Goal: Task Accomplishment & Management: Manage account settings

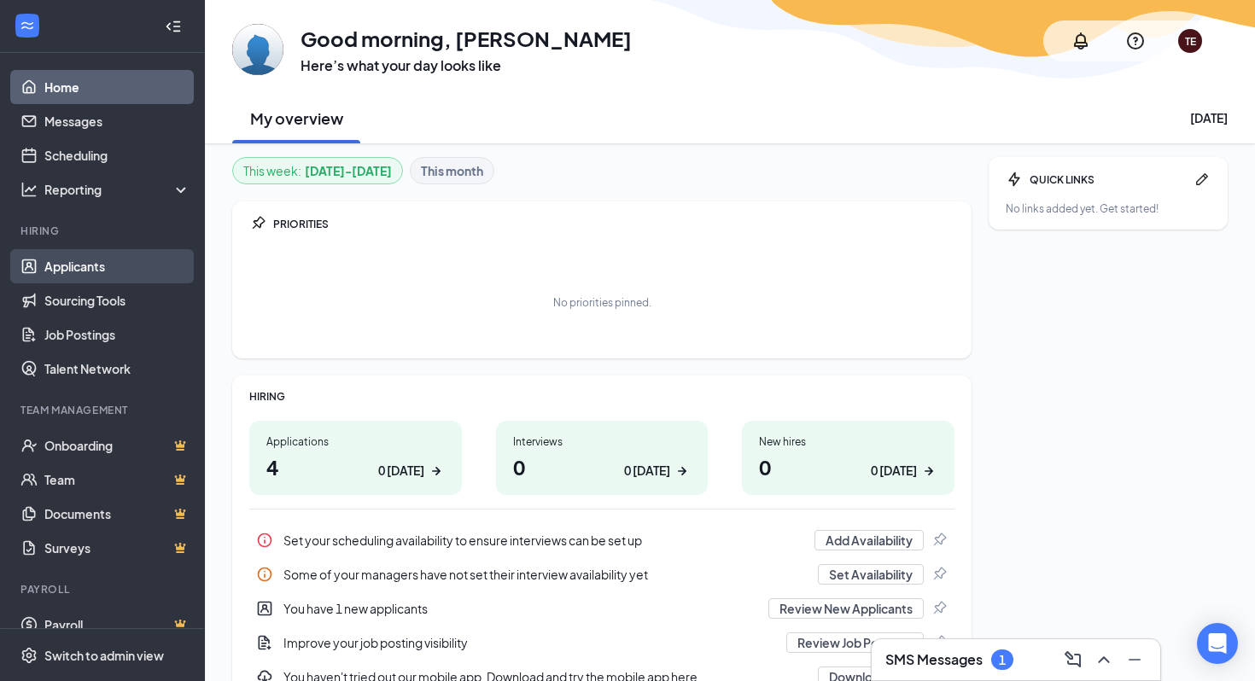
click at [91, 264] on link "Applicants" at bounding box center [117, 266] width 146 height 34
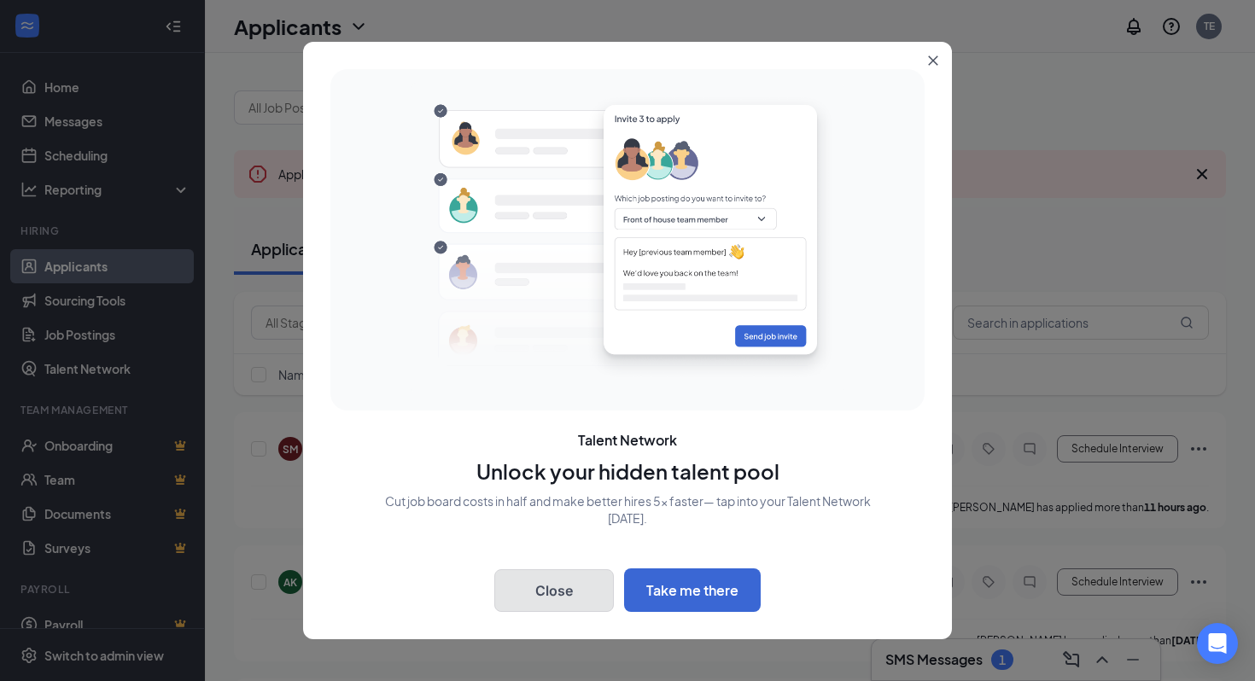
click at [556, 584] on button "Close" at bounding box center [553, 590] width 119 height 43
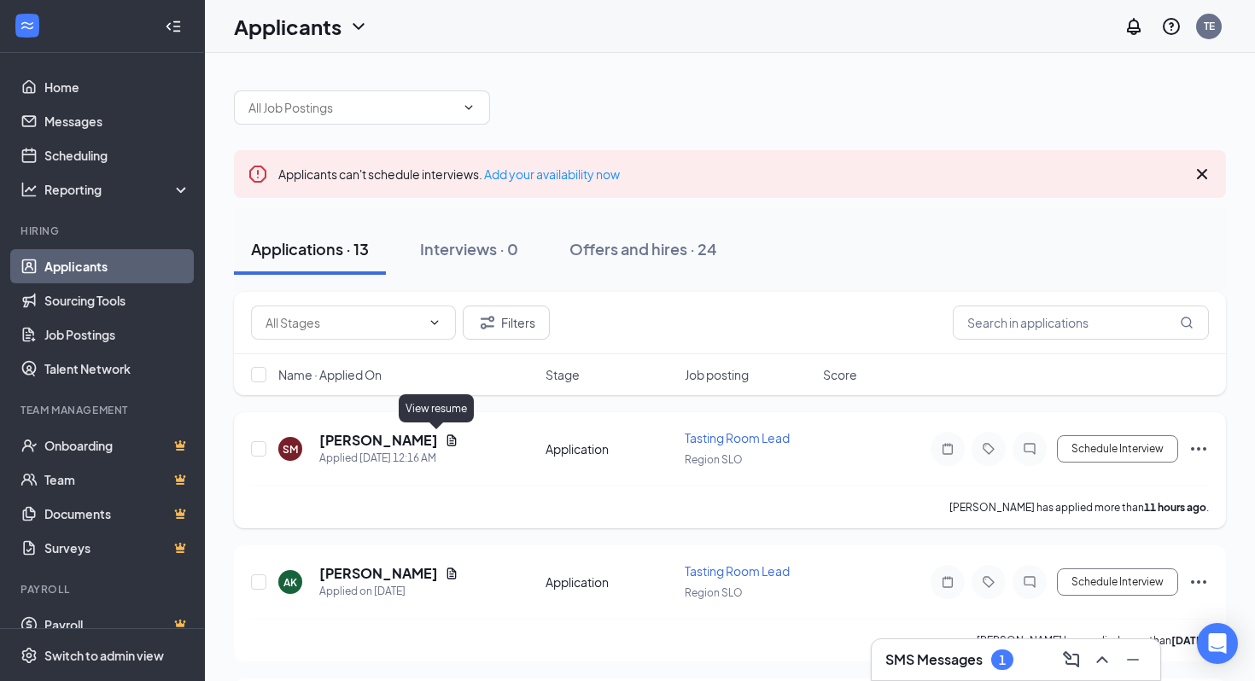
click at [445, 439] on icon "Document" at bounding box center [452, 441] width 14 height 14
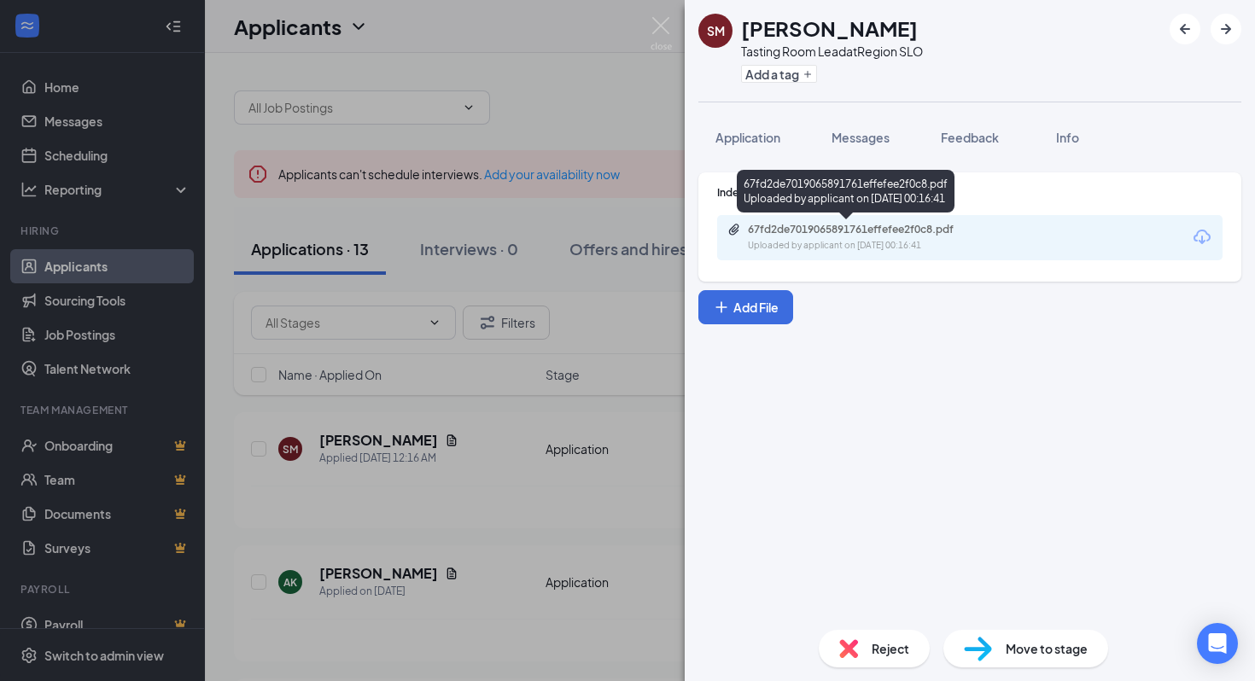
click at [874, 236] on div "67fd2de7019065891761effefee2f0c8.pdf" at bounding box center [867, 230] width 239 height 14
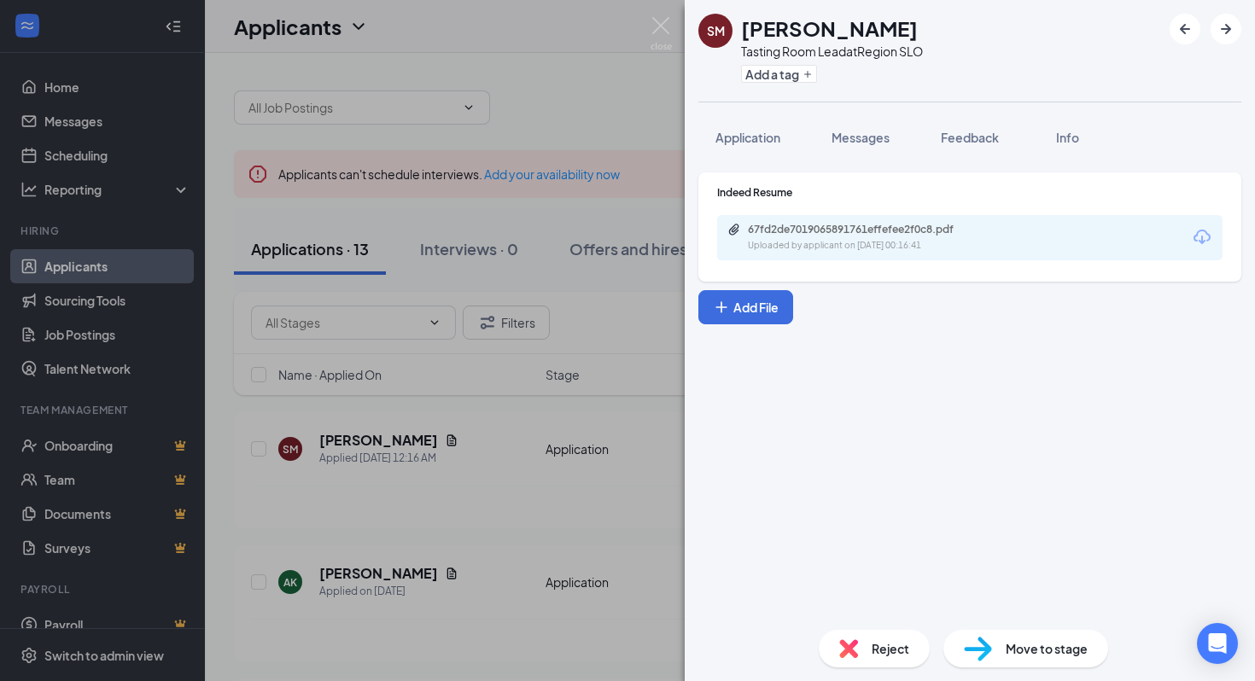
click at [563, 118] on div "SM Sydney Morgan Tasting Room Lead at Region SLO Add a tag Application Messages…" at bounding box center [627, 340] width 1255 height 681
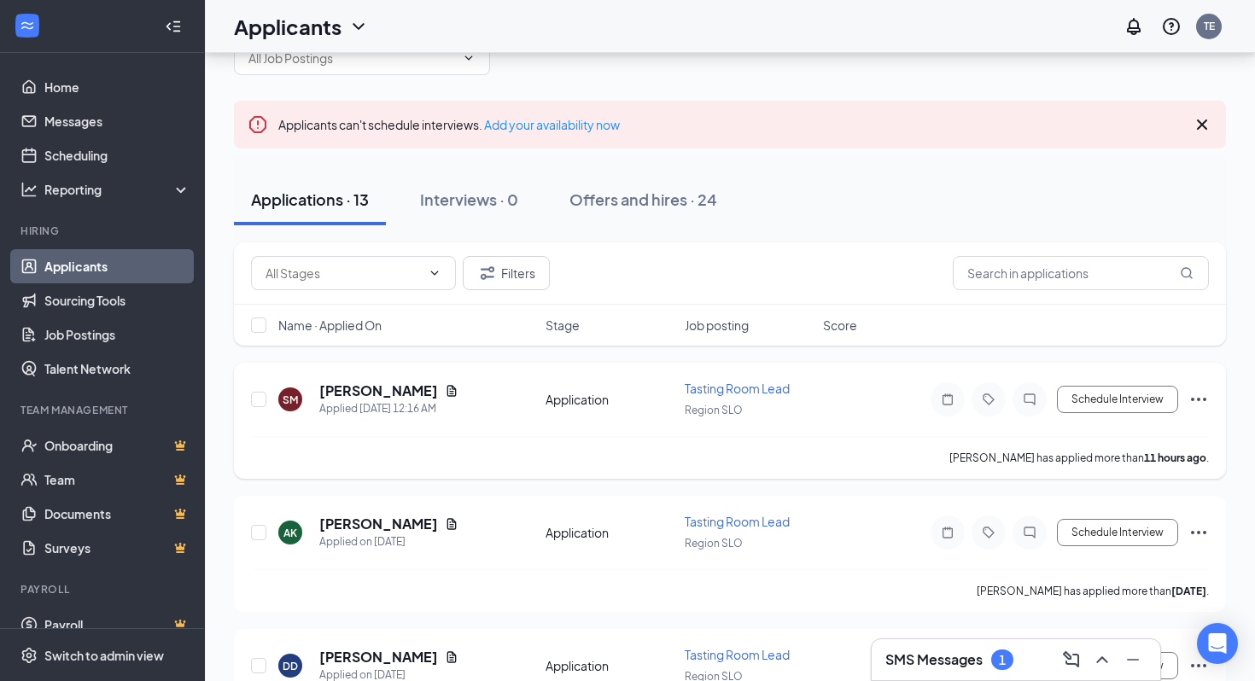
scroll to position [67, 0]
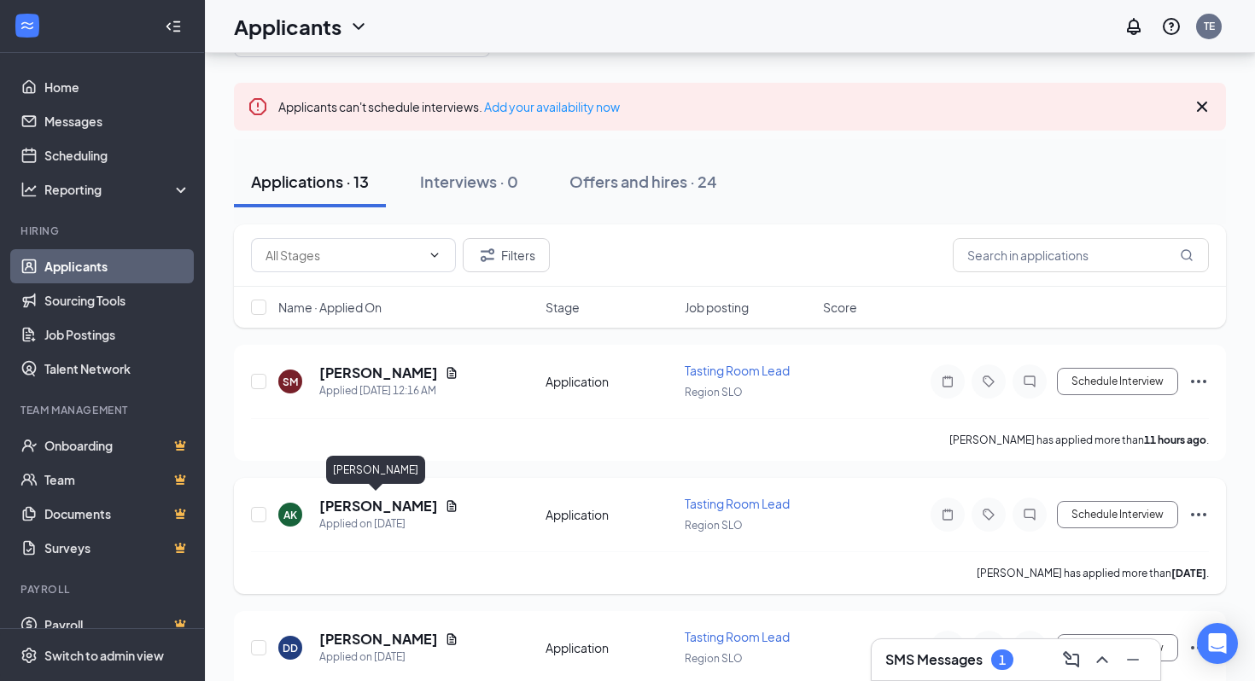
click at [373, 507] on h5 "Averie Konefat" at bounding box center [378, 506] width 119 height 19
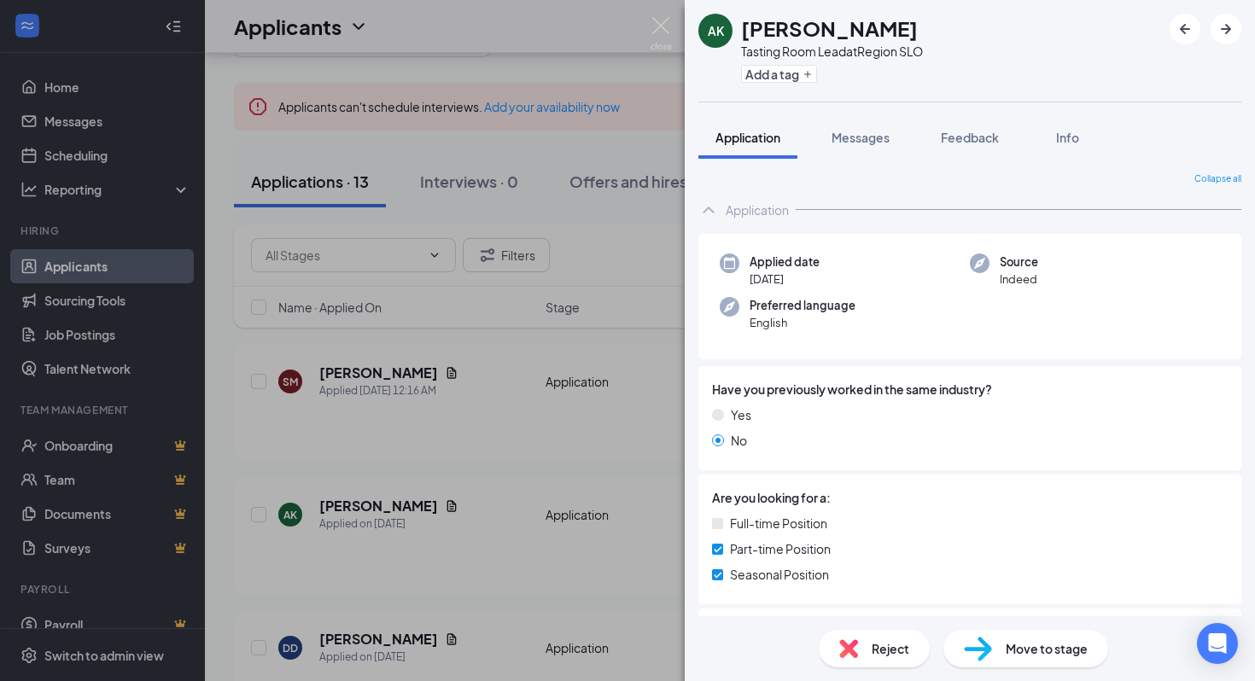
click at [386, 637] on div "AK Averie Konefat Tasting Room Lead at Region SLO Add a tag Application Message…" at bounding box center [627, 340] width 1255 height 681
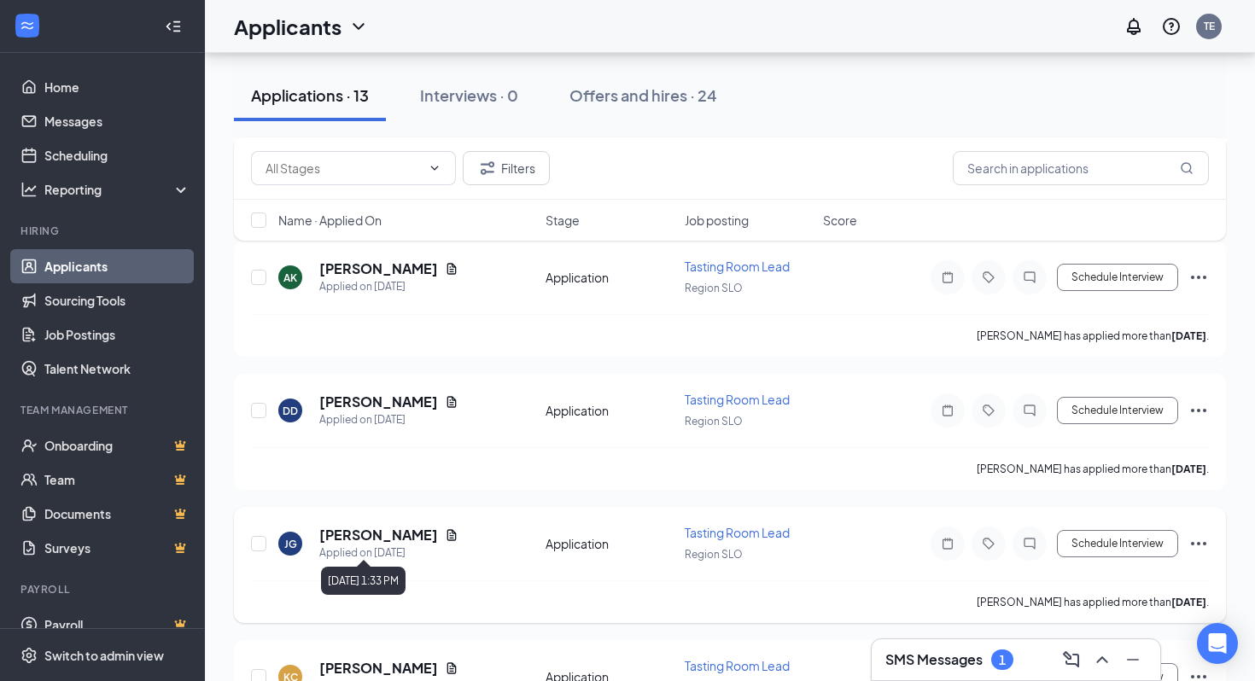
scroll to position [312, 0]
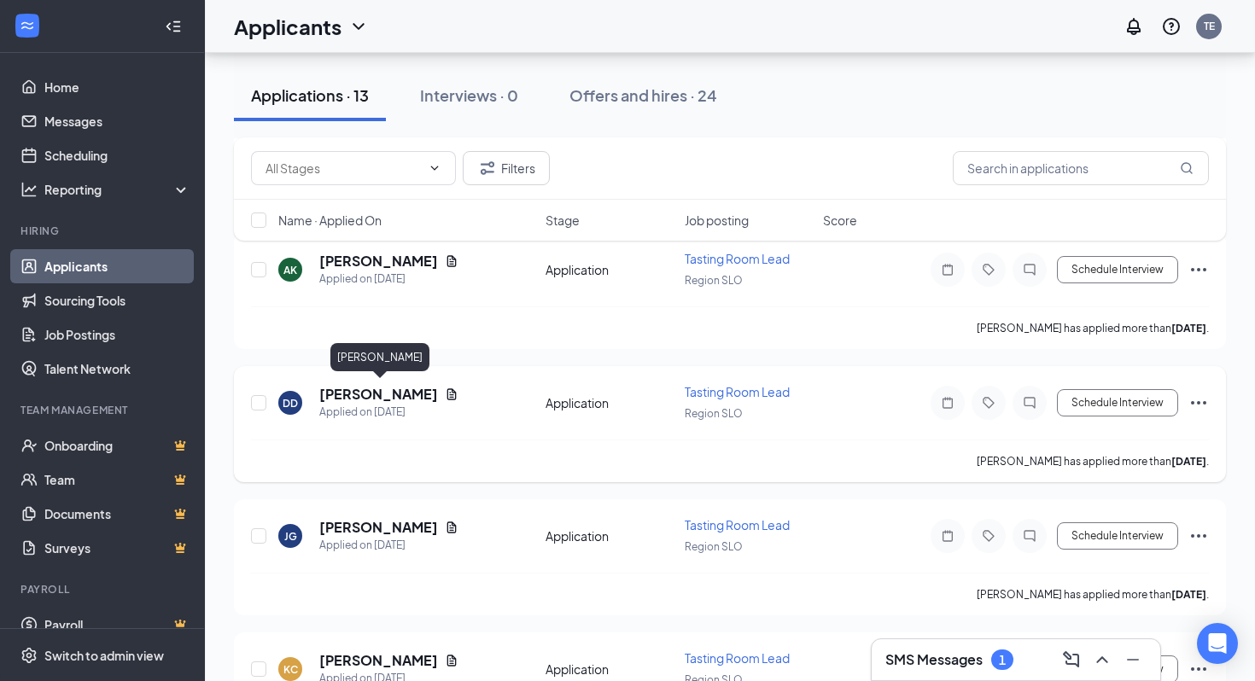
click at [381, 393] on h5 "Delaney Dougherty" at bounding box center [378, 394] width 119 height 19
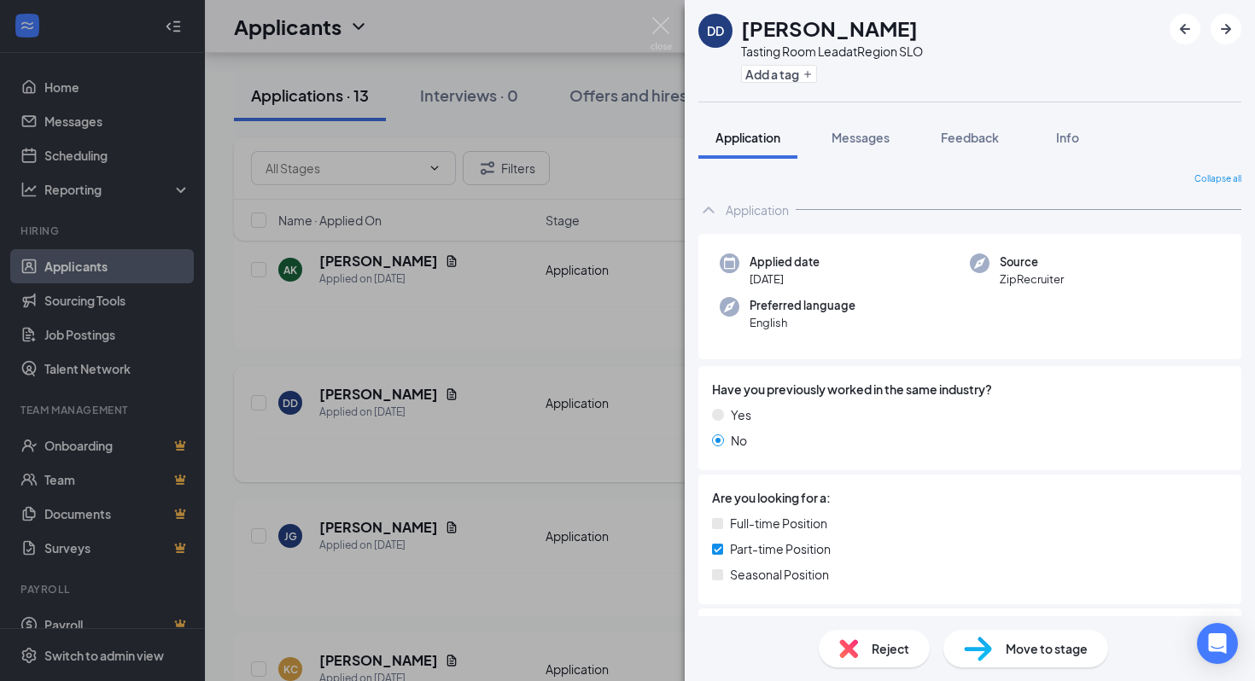
click at [381, 393] on div "DD Delaney Dougherty Tasting Room Lead at Region SLO Add a tag Application Mess…" at bounding box center [627, 340] width 1255 height 681
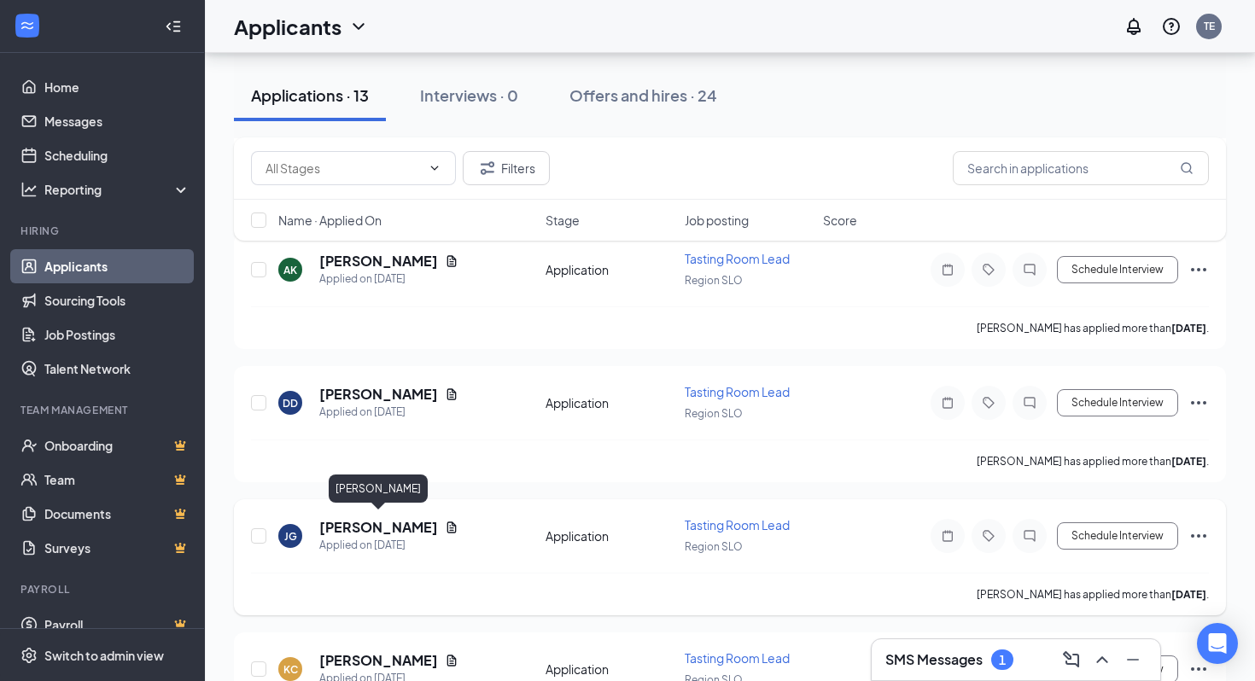
click at [378, 521] on h5 "JEROME GILMORE" at bounding box center [378, 527] width 119 height 19
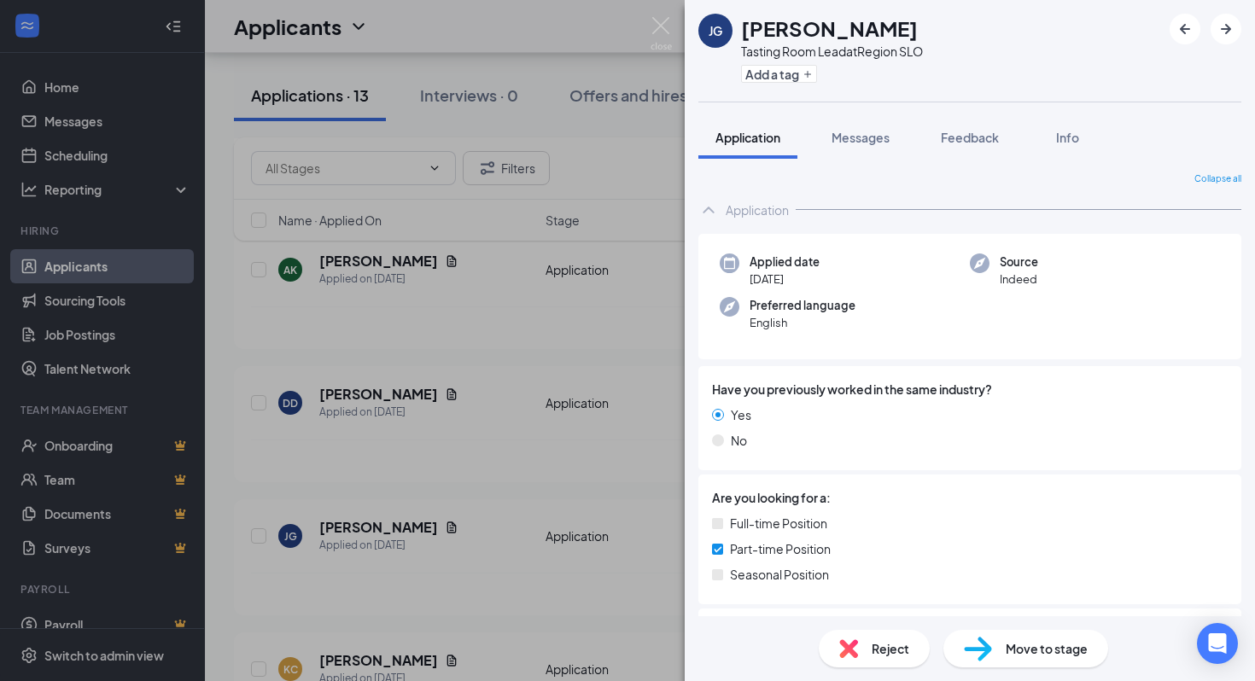
click at [380, 522] on div "JG JEROME GILMORE Tasting Room Lead at Region SLO Add a tag Application Message…" at bounding box center [627, 340] width 1255 height 681
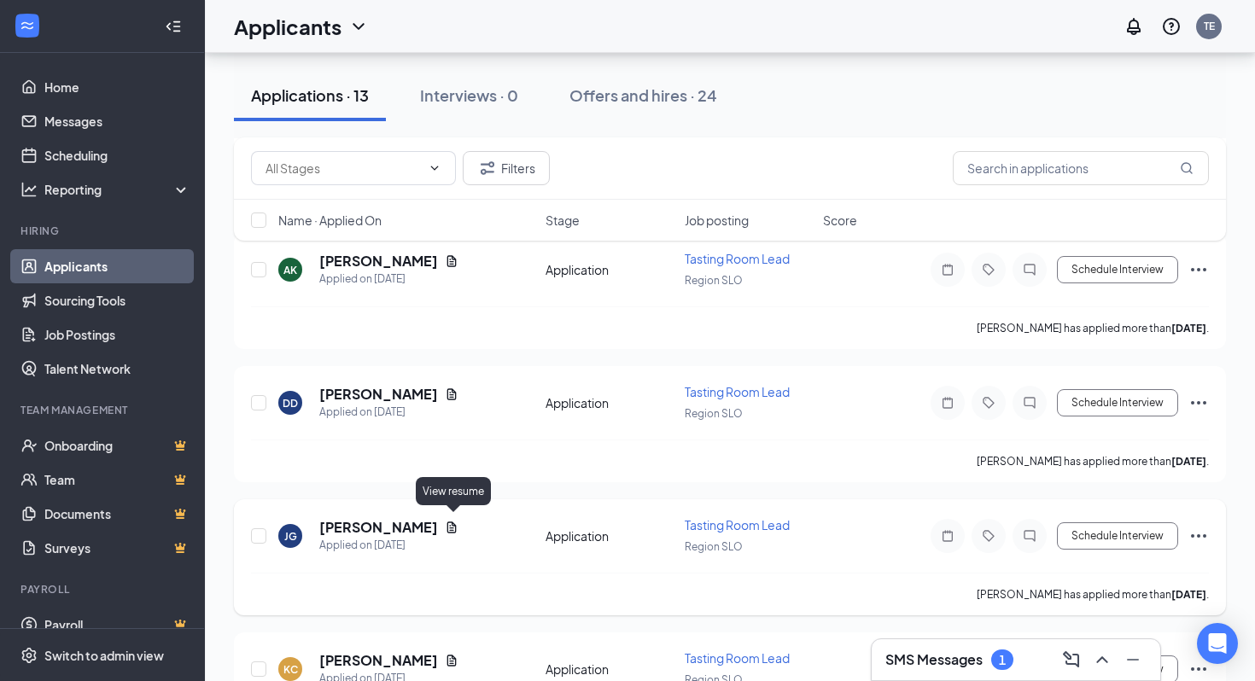
click at [454, 521] on icon "Document" at bounding box center [451, 526] width 9 height 11
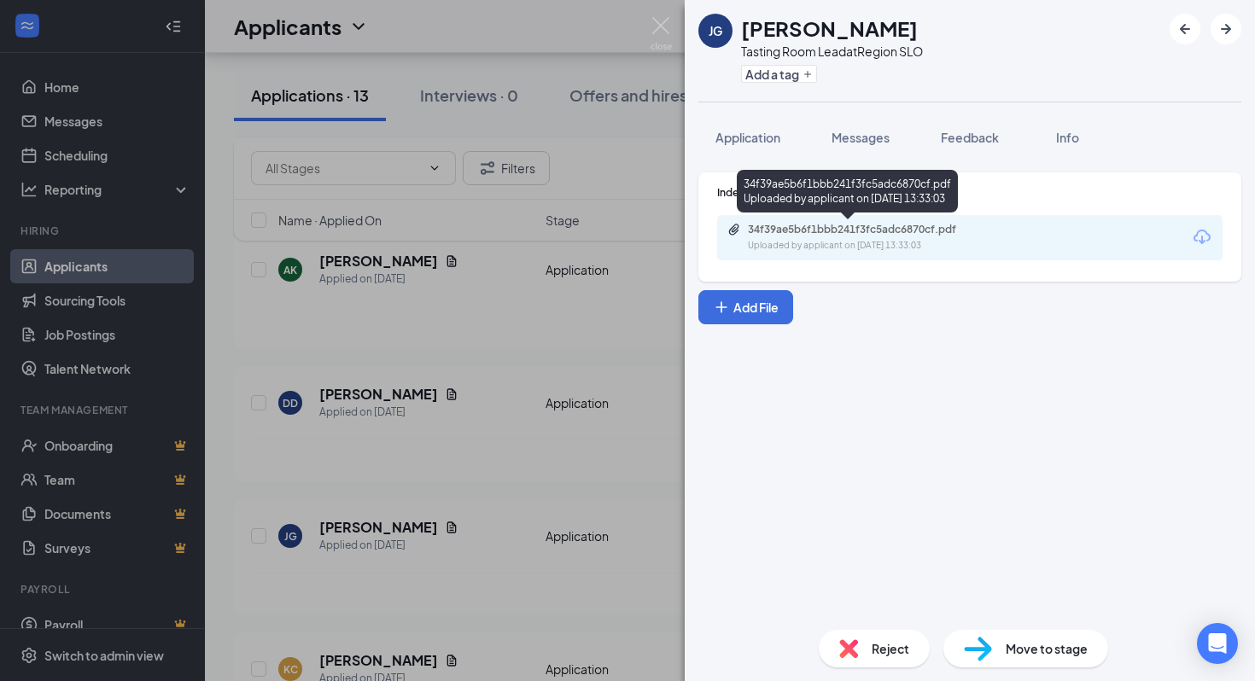
click at [821, 235] on div "34f39ae5b6f1bbb241f3fc5adc6870cf.pdf" at bounding box center [867, 230] width 239 height 14
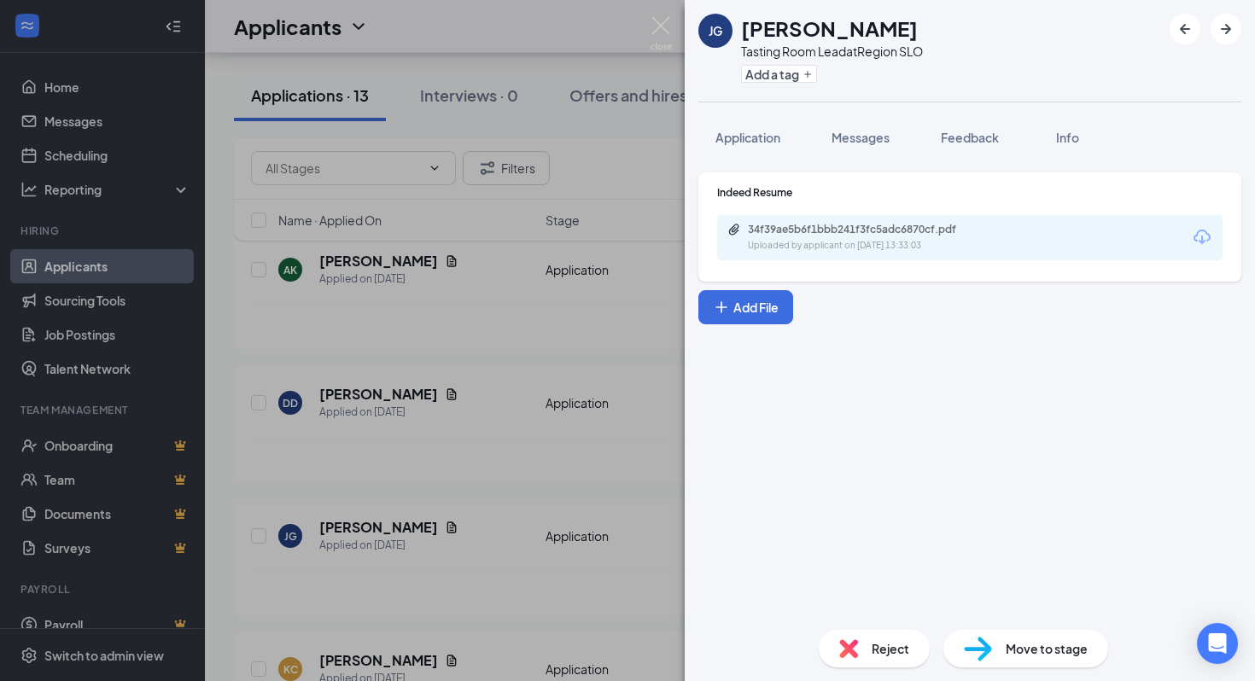
click at [484, 314] on div "JG JEROME GILMORE Tasting Room Lead at Region SLO Add a tag Application Message…" at bounding box center [627, 340] width 1255 height 681
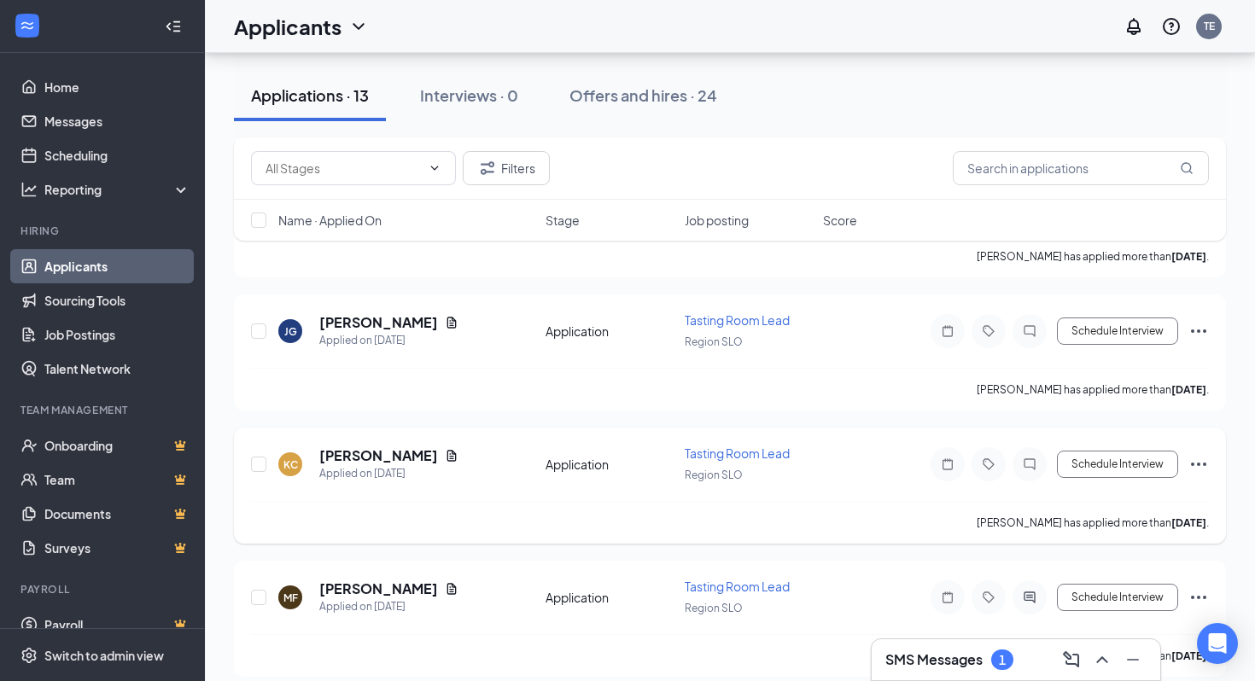
scroll to position [520, 0]
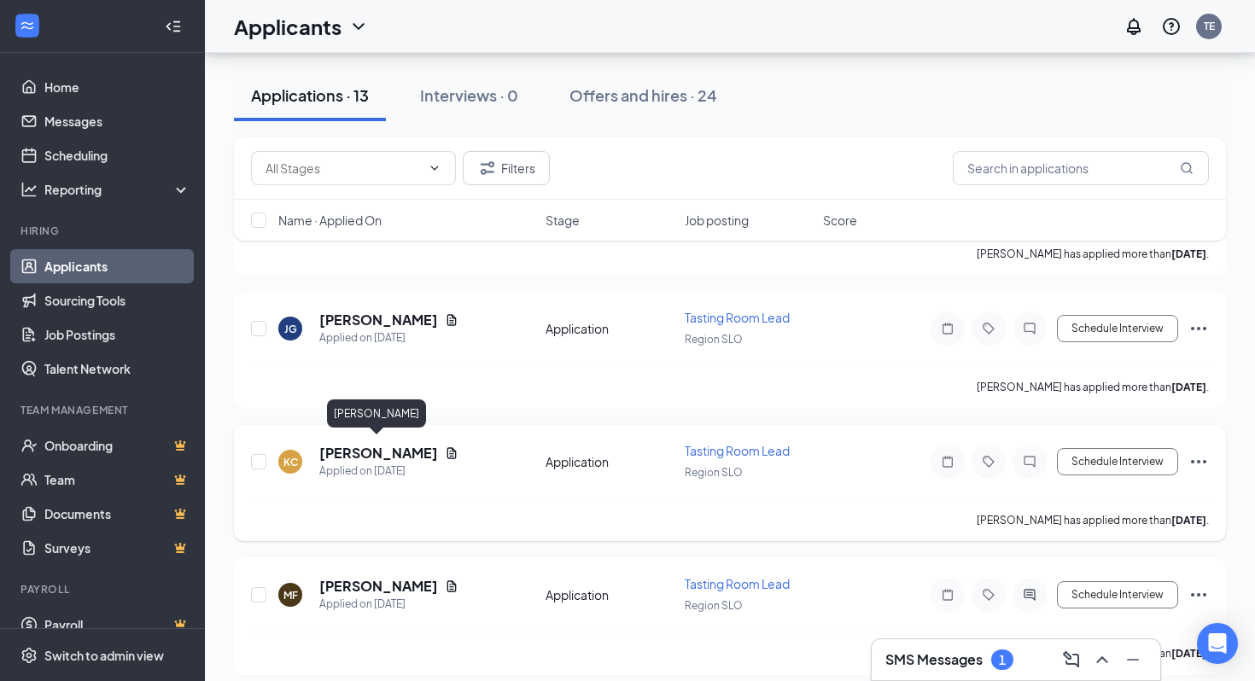
click at [376, 446] on h5 "Kailey Cameron" at bounding box center [378, 453] width 119 height 19
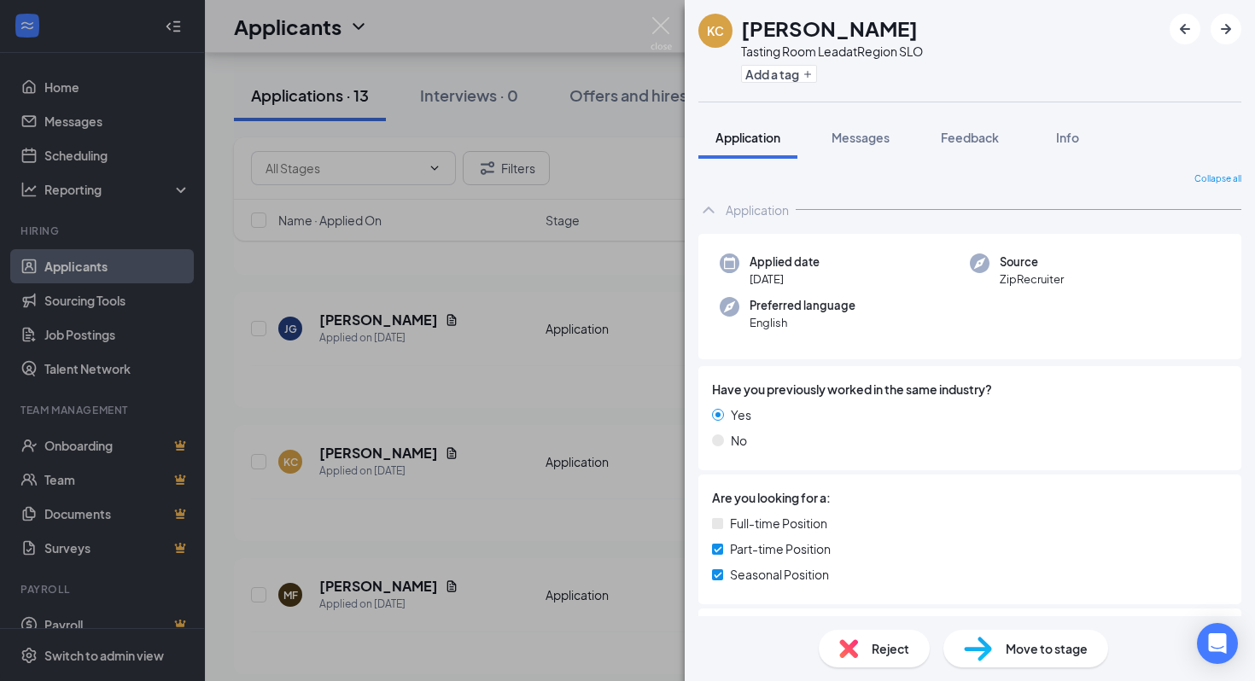
click at [379, 451] on div "KC Kailey Cameron Tasting Room Lead at Region SLO Add a tag Application Message…" at bounding box center [627, 340] width 1255 height 681
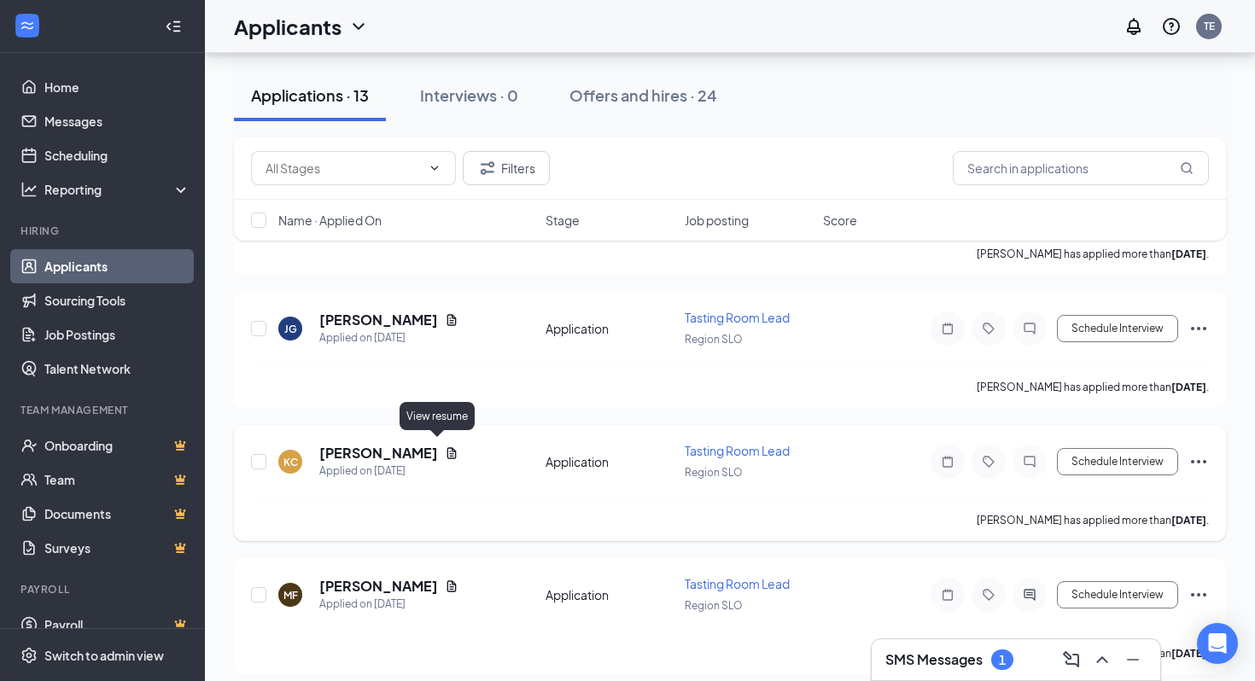
click at [445, 446] on icon "Document" at bounding box center [452, 453] width 14 height 14
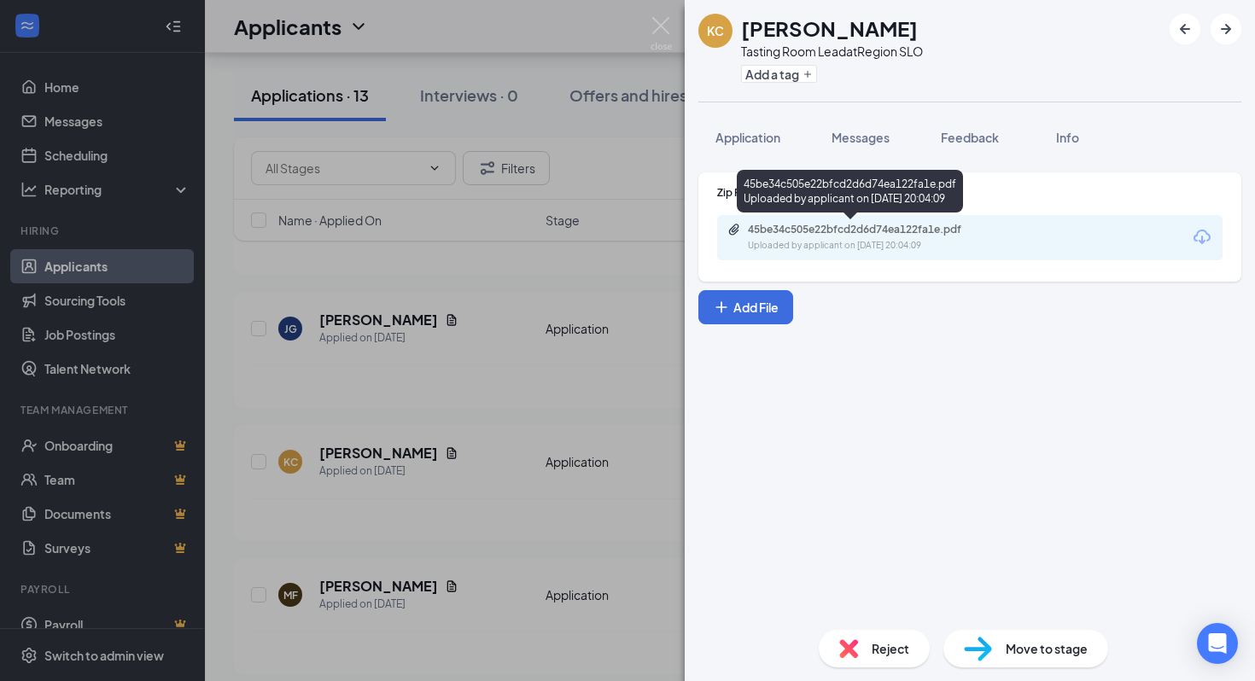
click at [846, 235] on div "45be34c505e22bfcd2d6d74ea122fa1e.pdf" at bounding box center [867, 230] width 239 height 14
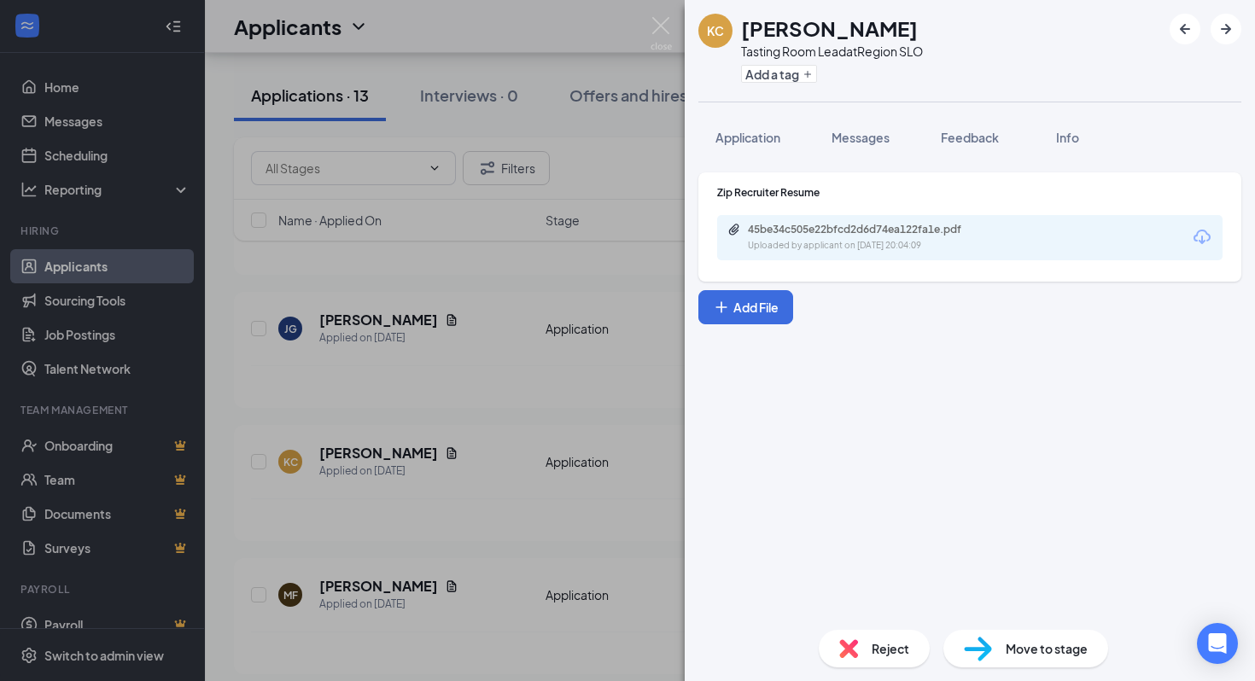
click at [503, 477] on div "KC Kailey Cameron Tasting Room Lead at Region SLO Add a tag Application Message…" at bounding box center [627, 340] width 1255 height 681
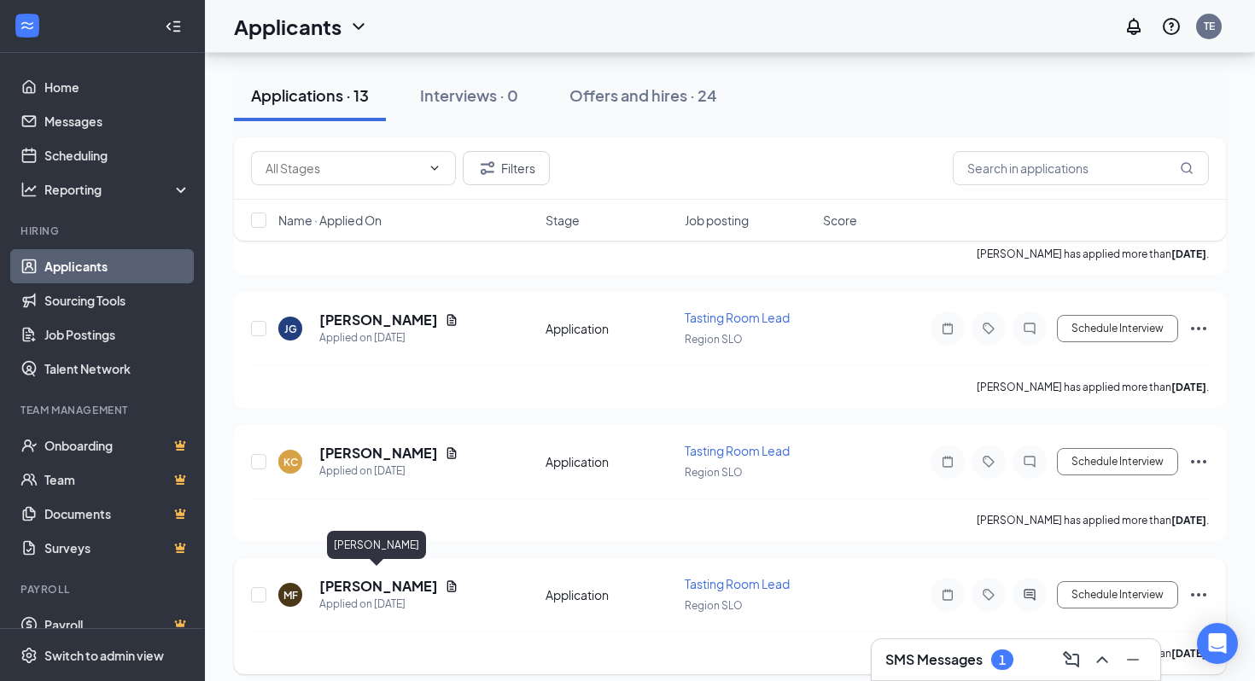
click at [405, 582] on h5 "Marc Fischbach" at bounding box center [378, 586] width 119 height 19
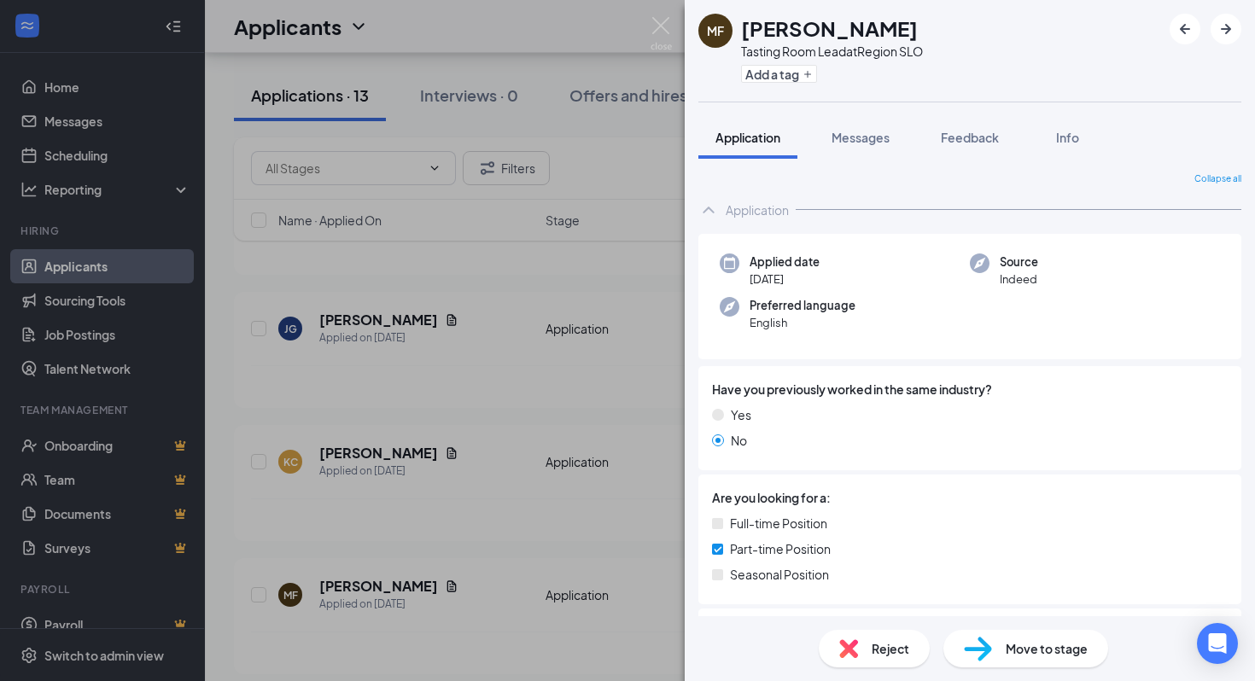
click at [539, 403] on div "MF Marc Fischbach Tasting Room Lead at Region SLO Add a tag Application Message…" at bounding box center [627, 340] width 1255 height 681
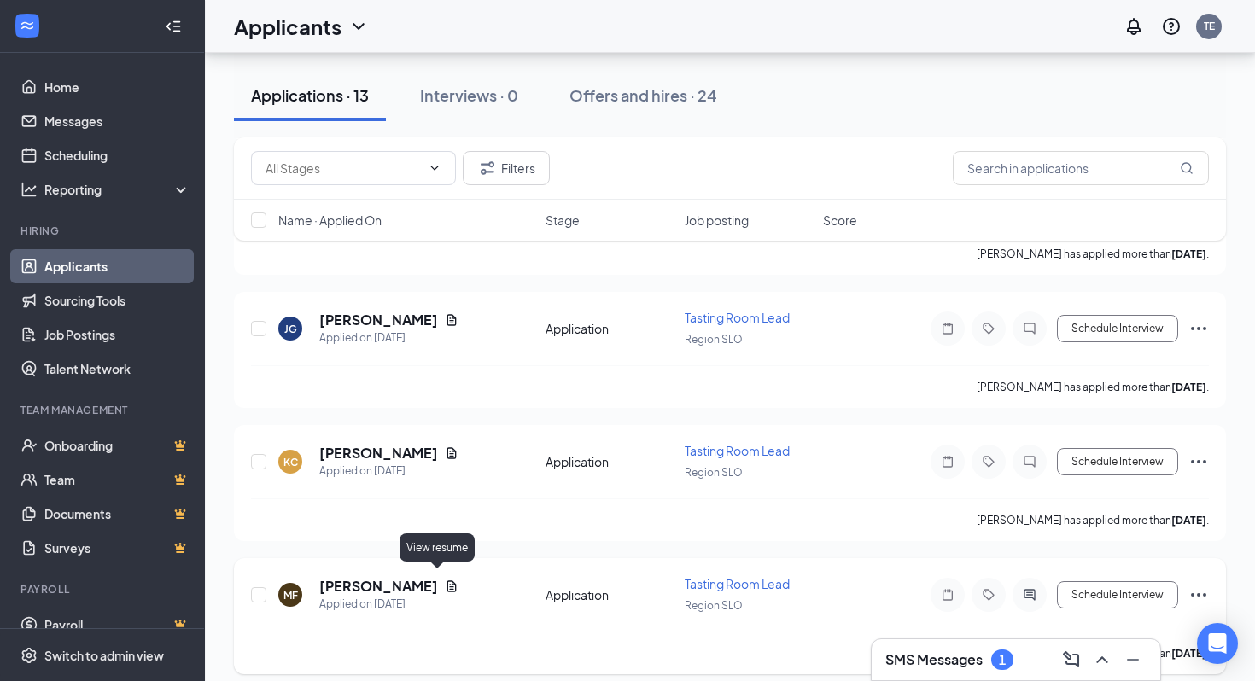
click at [445, 580] on icon "Document" at bounding box center [452, 587] width 14 height 14
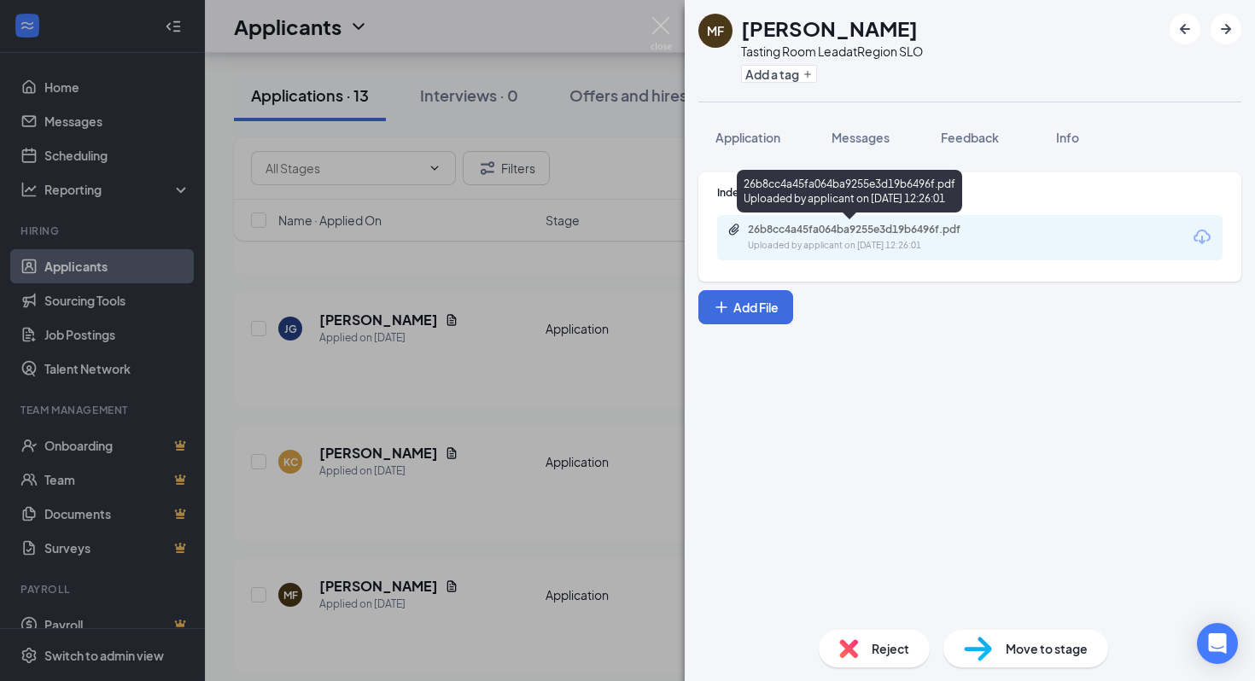
click at [865, 238] on div "26b8cc4a45fa064ba9255e3d19b6496f.pdf Uploaded by applicant on Oct 10, 2025 at 1…" at bounding box center [865, 238] width 277 height 30
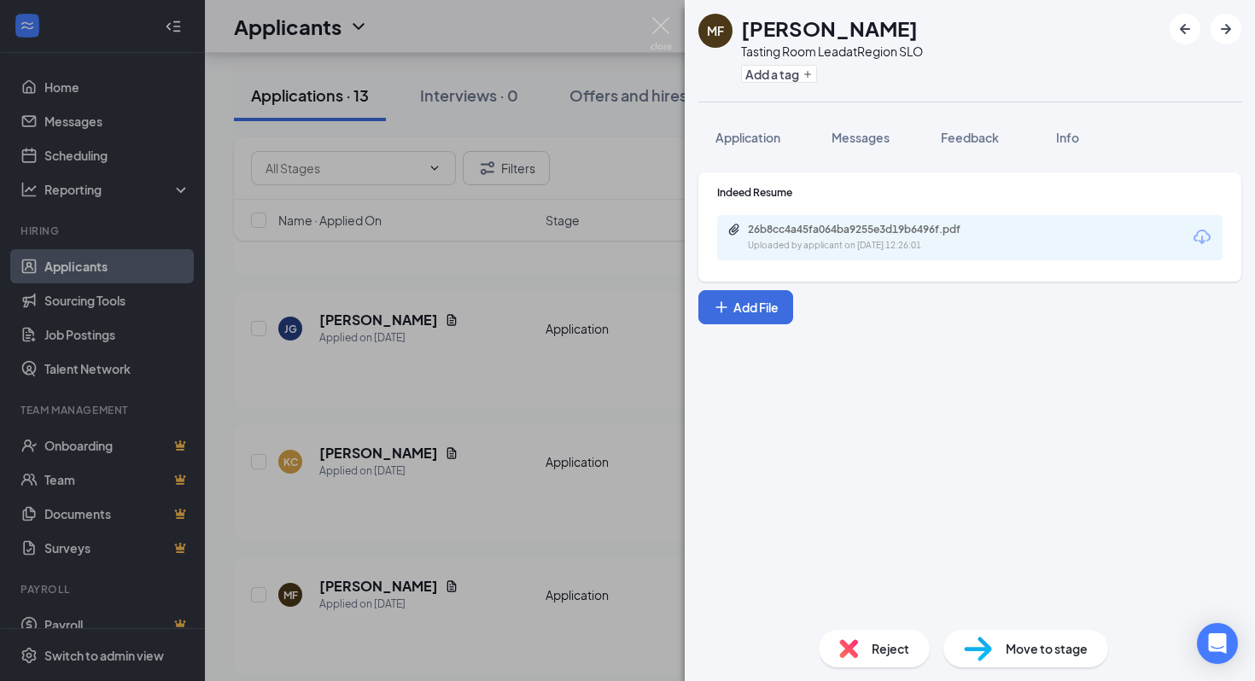
click at [428, 353] on div "MF Marc Fischbach Tasting Room Lead at Region SLO Add a tag Application Message…" at bounding box center [627, 340] width 1255 height 681
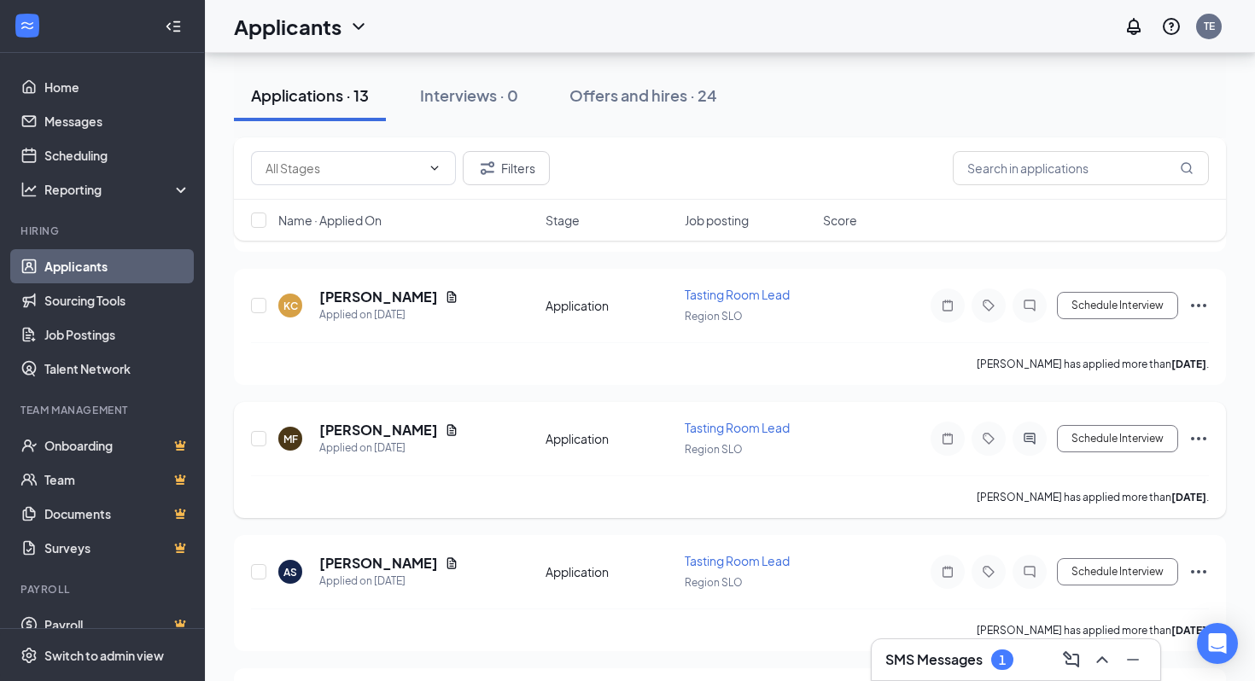
scroll to position [699, 0]
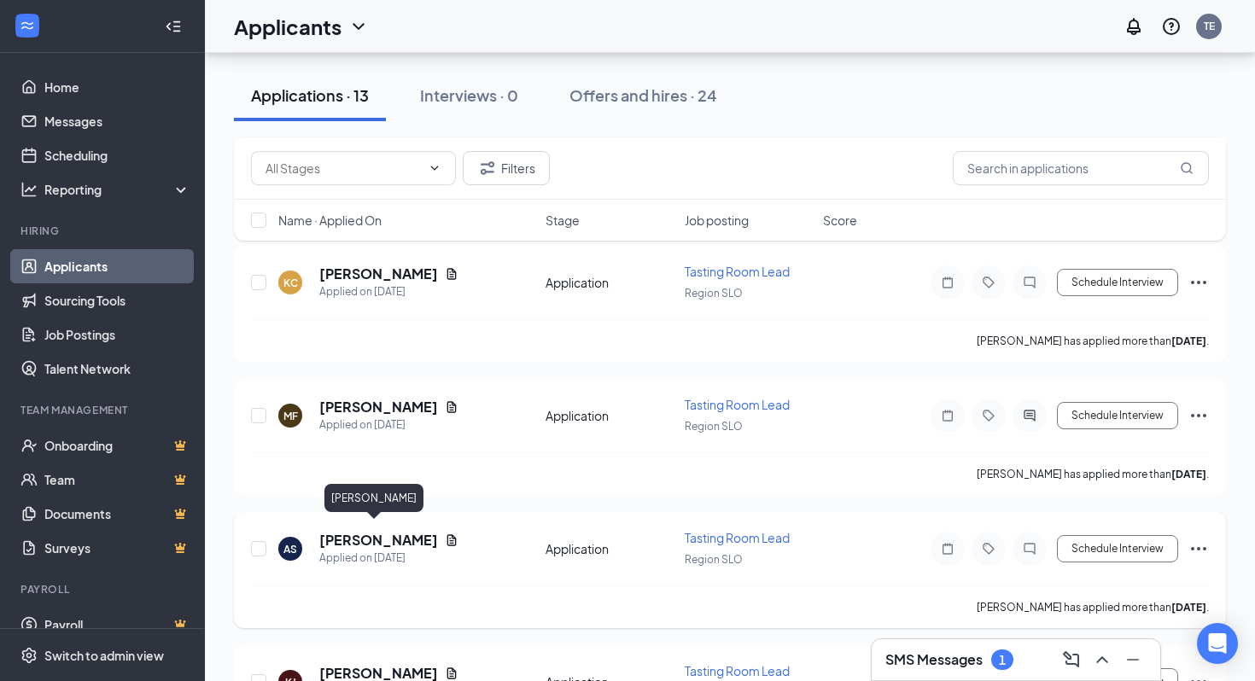
click at [381, 533] on h5 "Angela Siegel" at bounding box center [378, 540] width 119 height 19
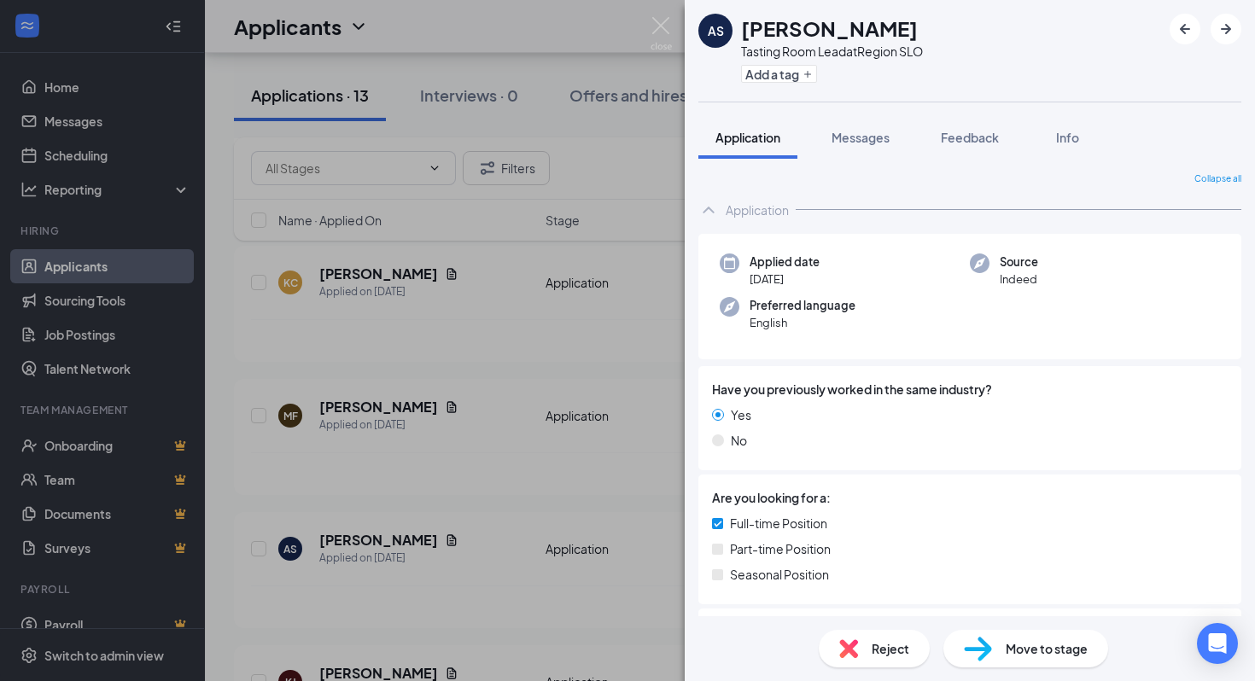
click at [429, 530] on div "AS Angela Siegel Tasting Room Lead at Region SLO Add a tag Application Messages…" at bounding box center [627, 340] width 1255 height 681
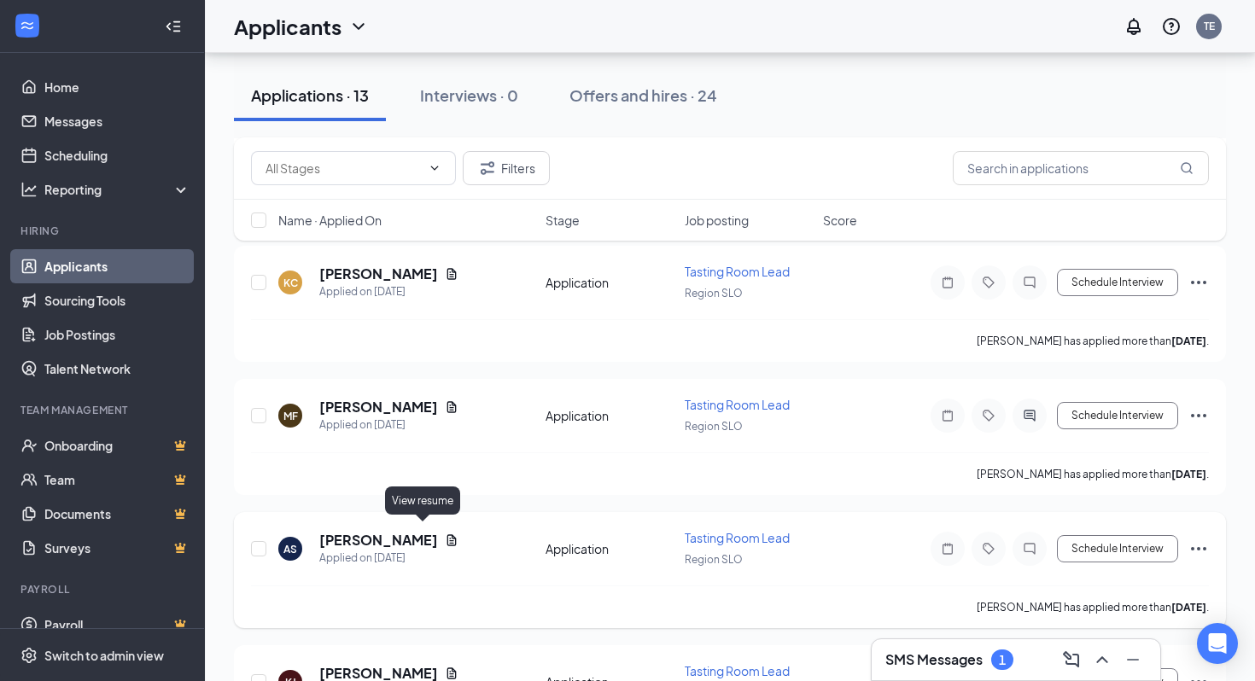
click at [445, 533] on icon "Document" at bounding box center [452, 540] width 14 height 14
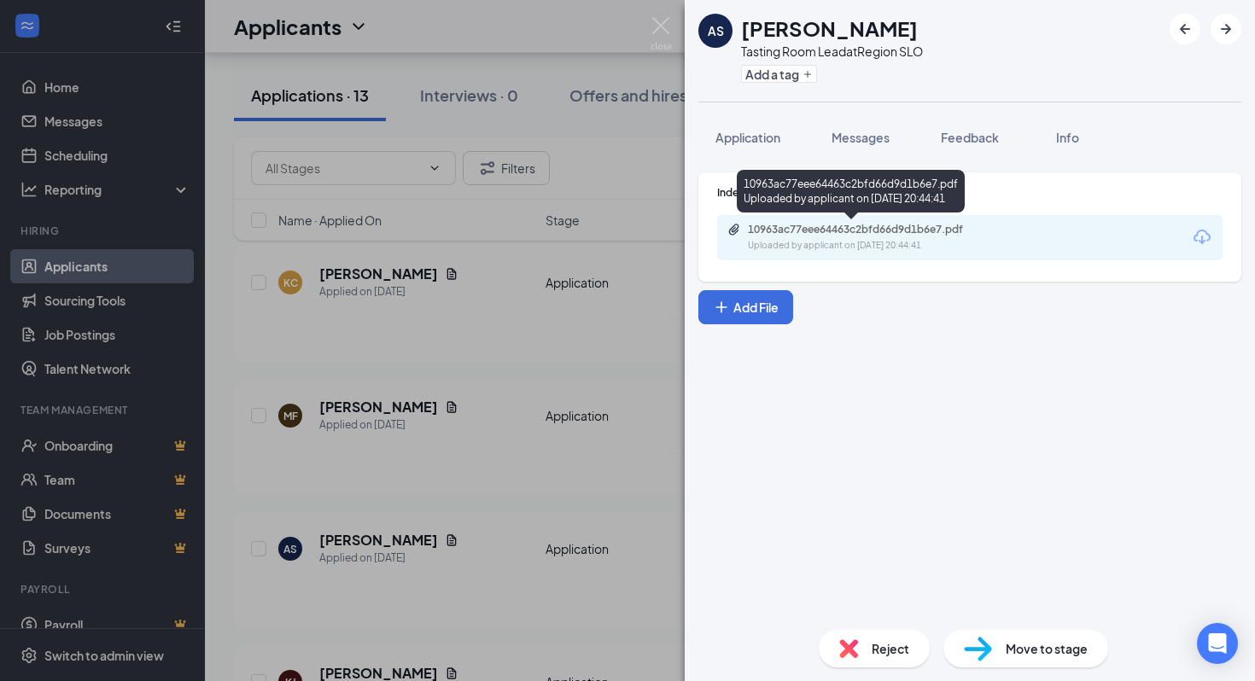
click at [849, 233] on div "10963ac77eee64463c2bfd66d9d1b6e7.pdf" at bounding box center [867, 230] width 239 height 14
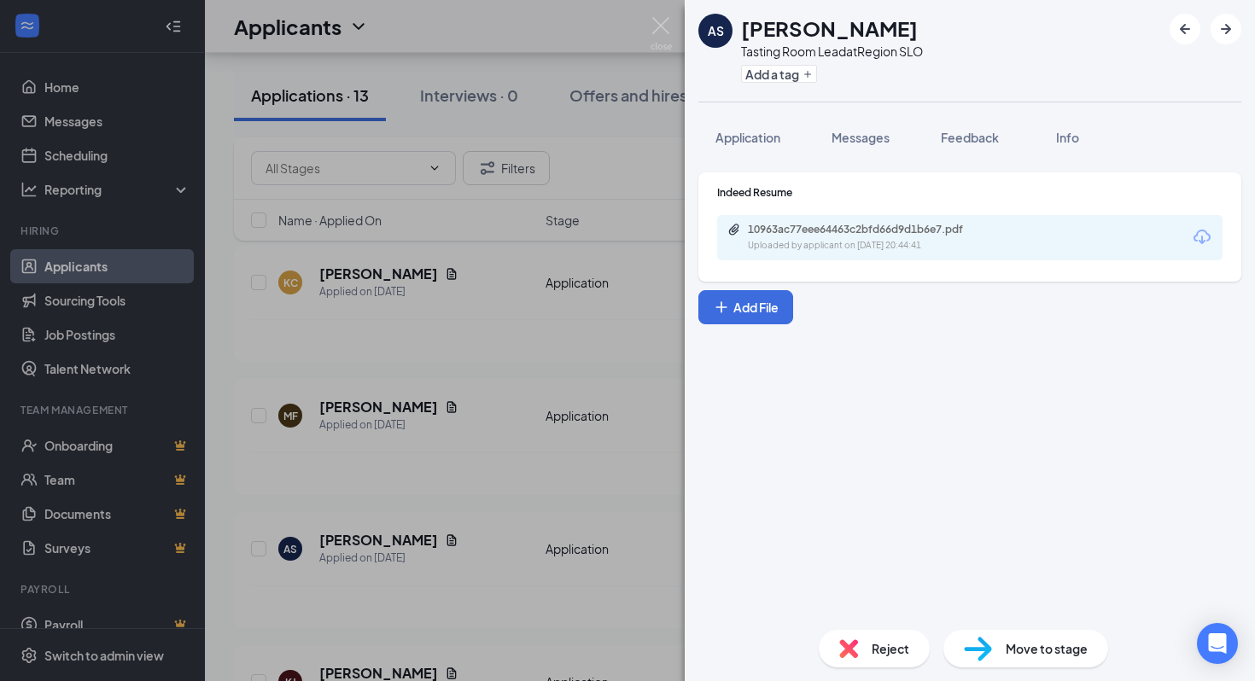
click at [486, 486] on div "AS Angela Siegel Tasting Room Lead at Region SLO Add a tag Application Messages…" at bounding box center [627, 340] width 1255 height 681
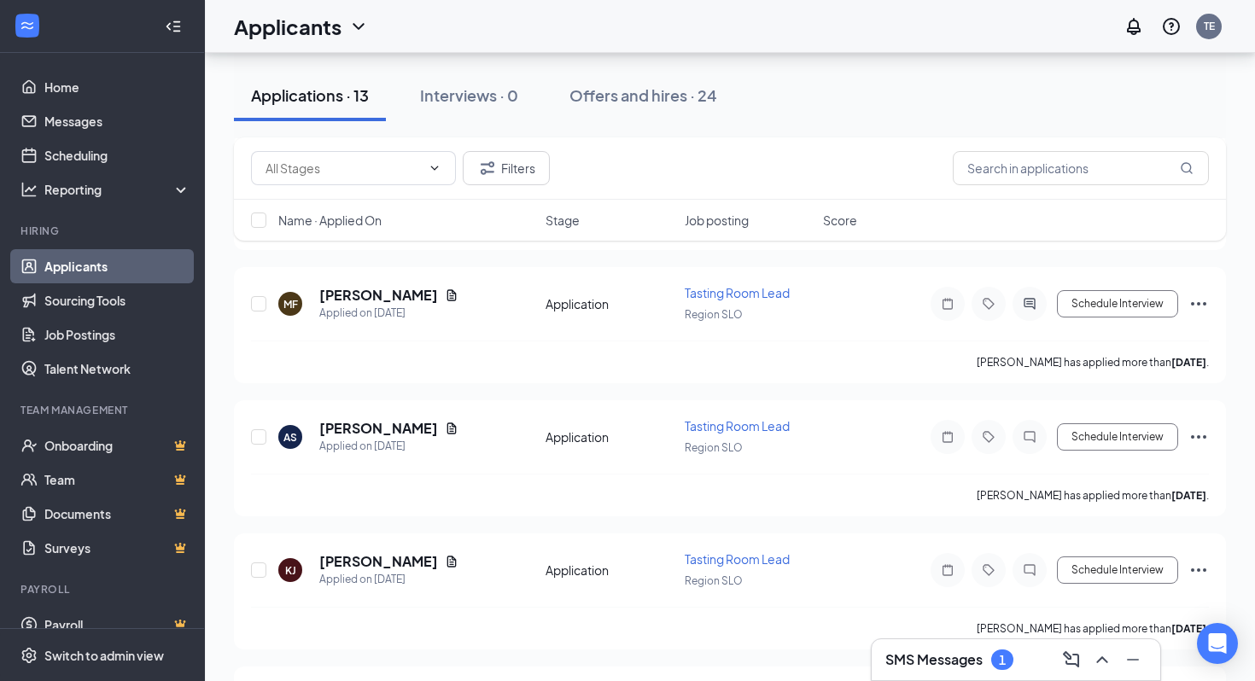
scroll to position [825, 0]
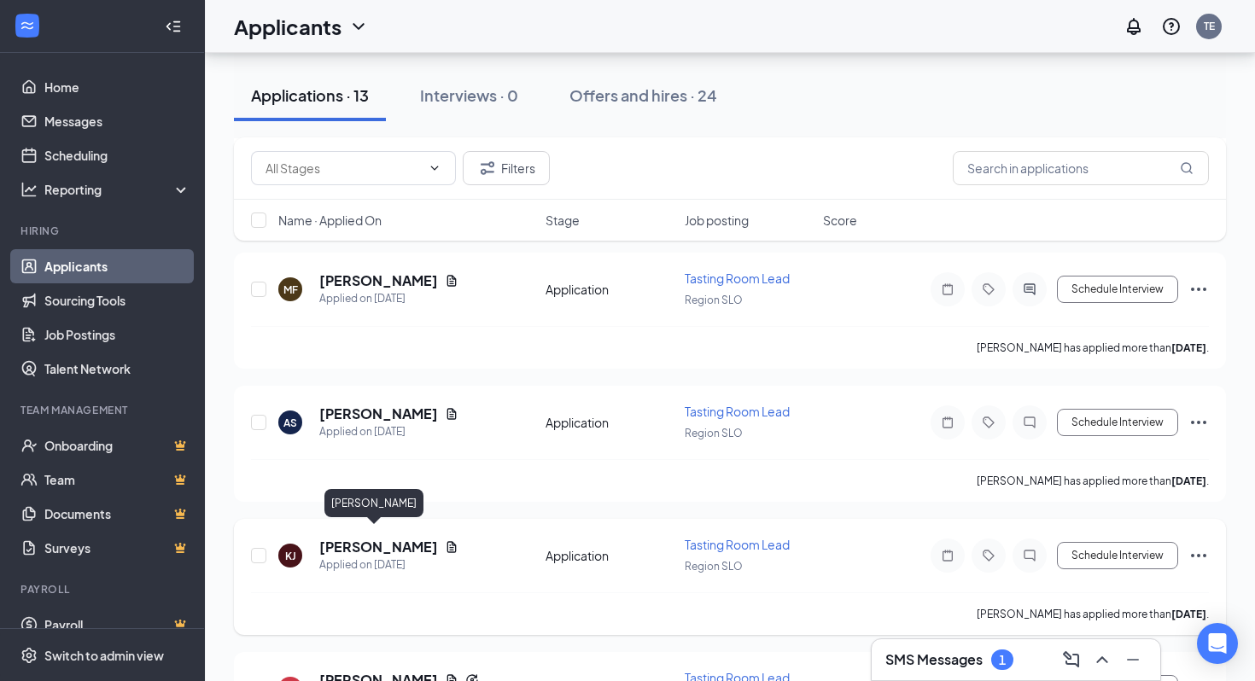
click at [378, 538] on h5 "Kelli Johnson" at bounding box center [378, 547] width 119 height 19
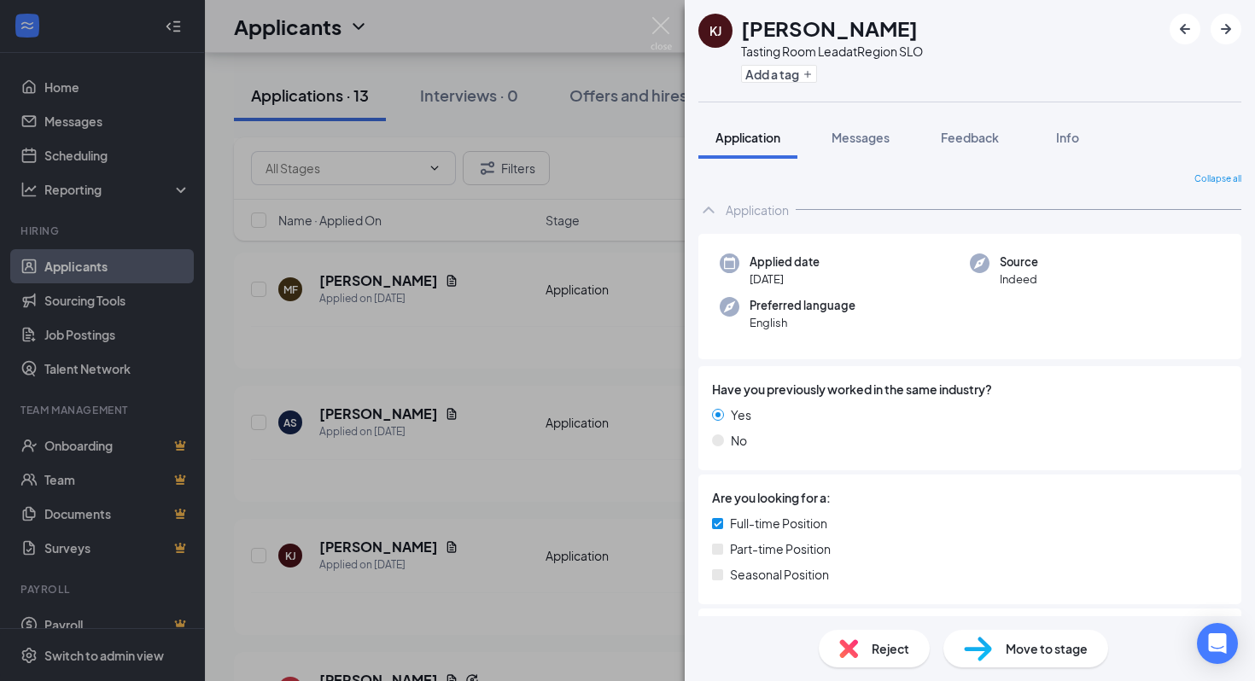
click at [404, 536] on div "KJ Kelli Johnson Tasting Room Lead at Region SLO Add a tag Application Messages…" at bounding box center [627, 340] width 1255 height 681
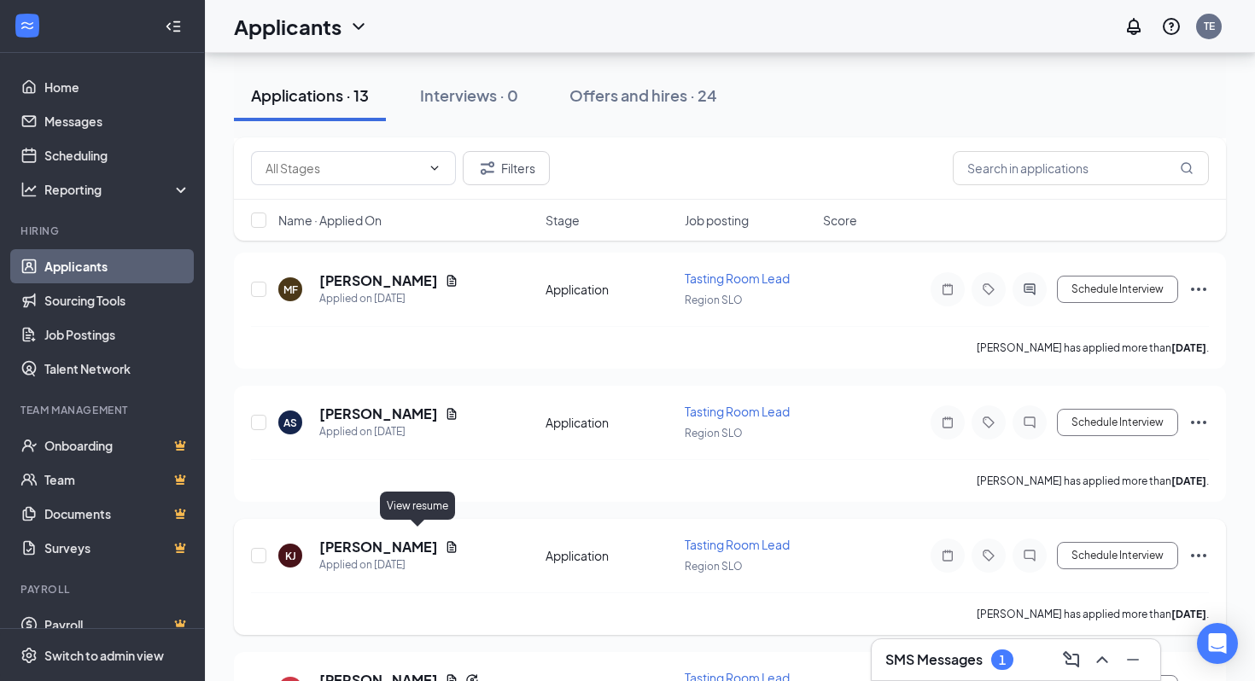
click at [445, 540] on icon "Document" at bounding box center [452, 547] width 14 height 14
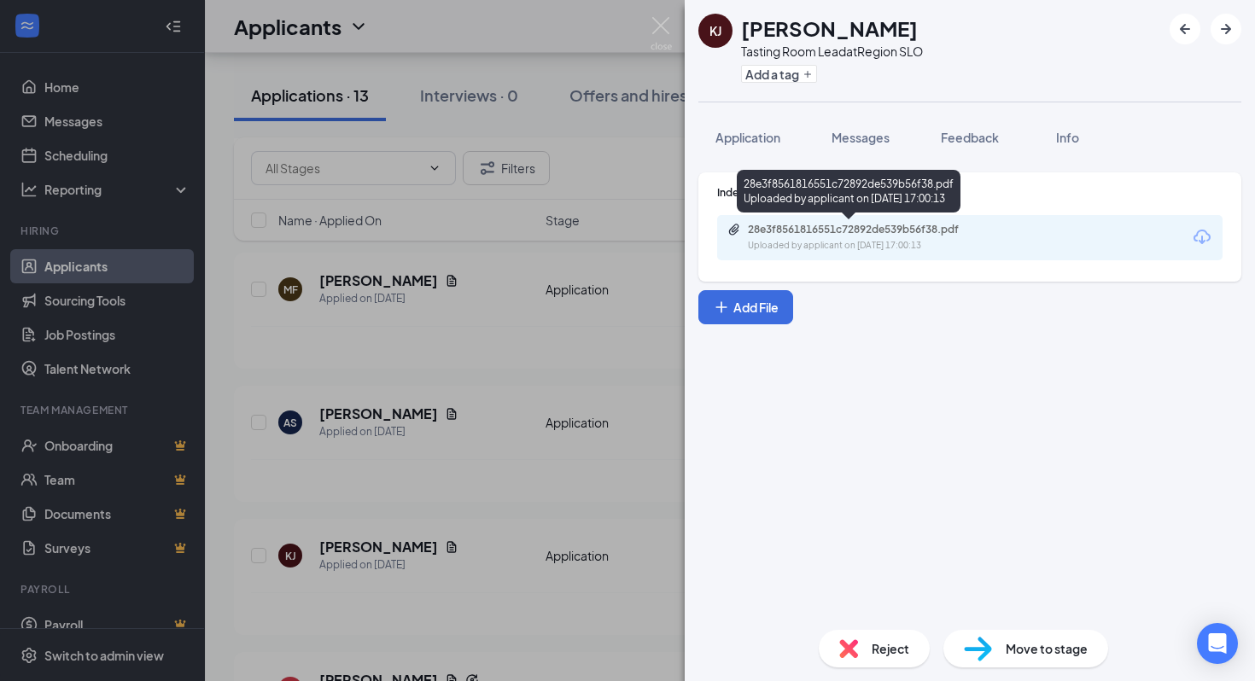
click at [843, 230] on div "28e3f8561816551c72892de539b56f38.pdf" at bounding box center [867, 230] width 239 height 14
